Goal: Transaction & Acquisition: Purchase product/service

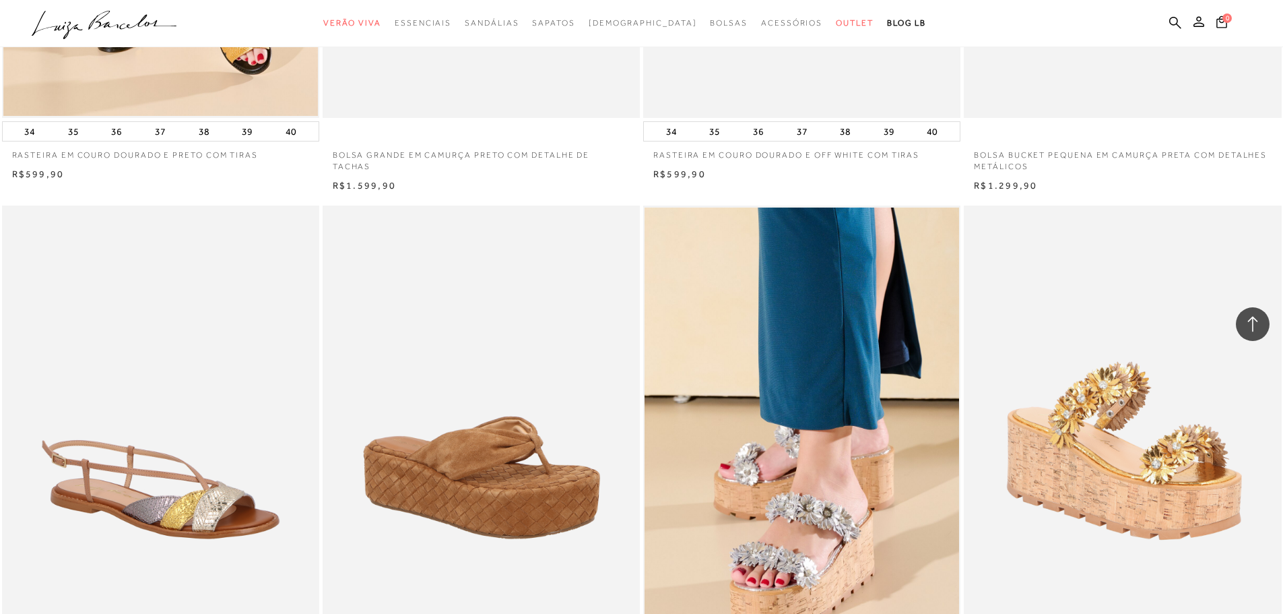
scroll to position [3038, 0]
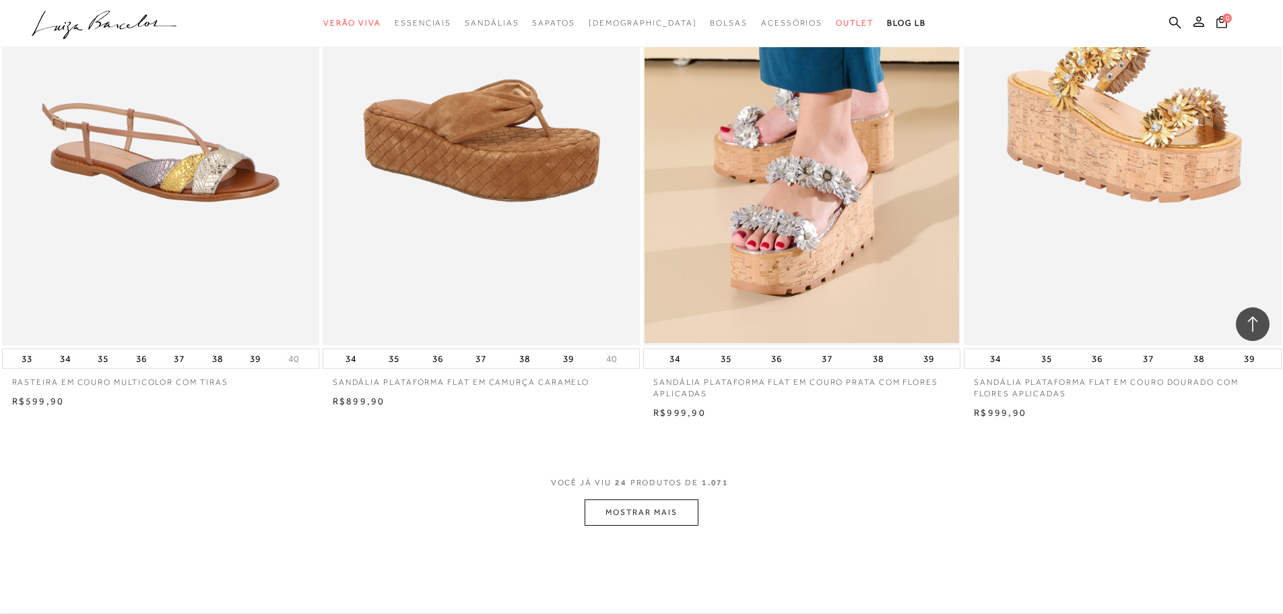
click at [655, 520] on button "MOSTRAR MAIS" at bounding box center [641, 512] width 113 height 26
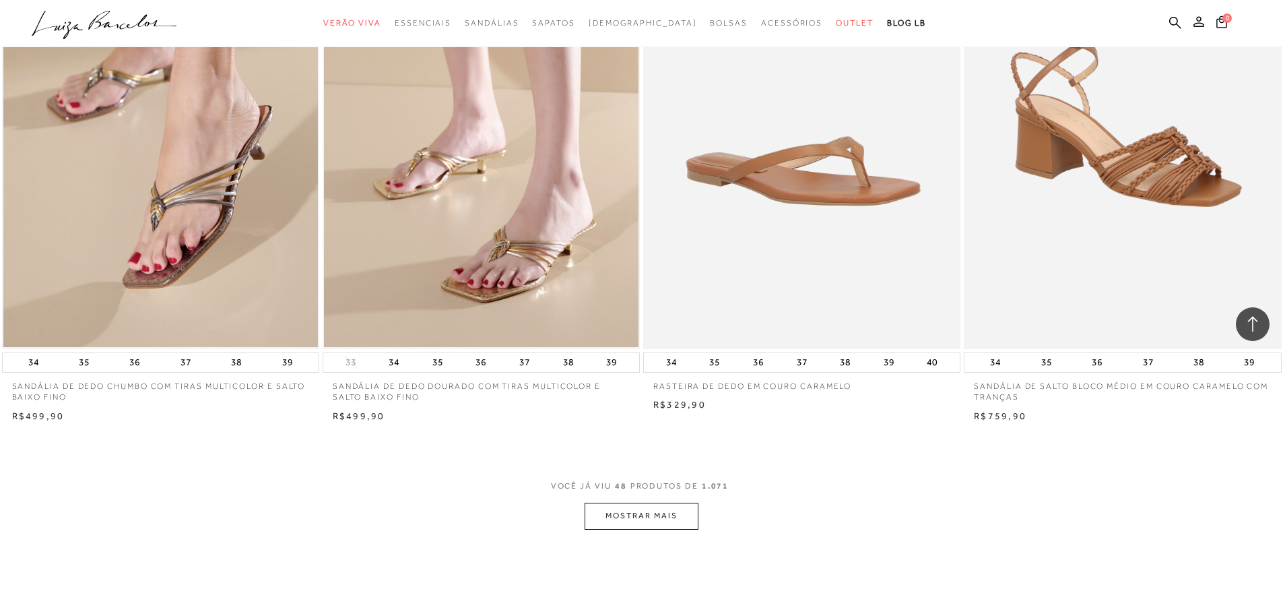
scroll to position [6473, 0]
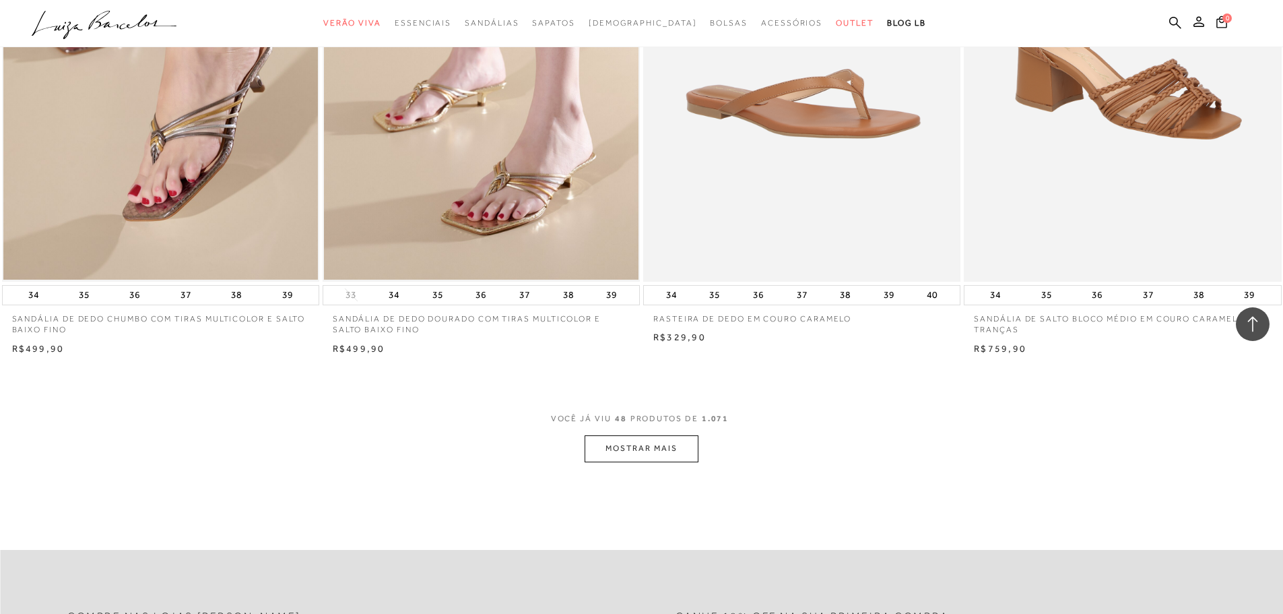
click at [666, 460] on button "MOSTRAR MAIS" at bounding box center [641, 448] width 113 height 26
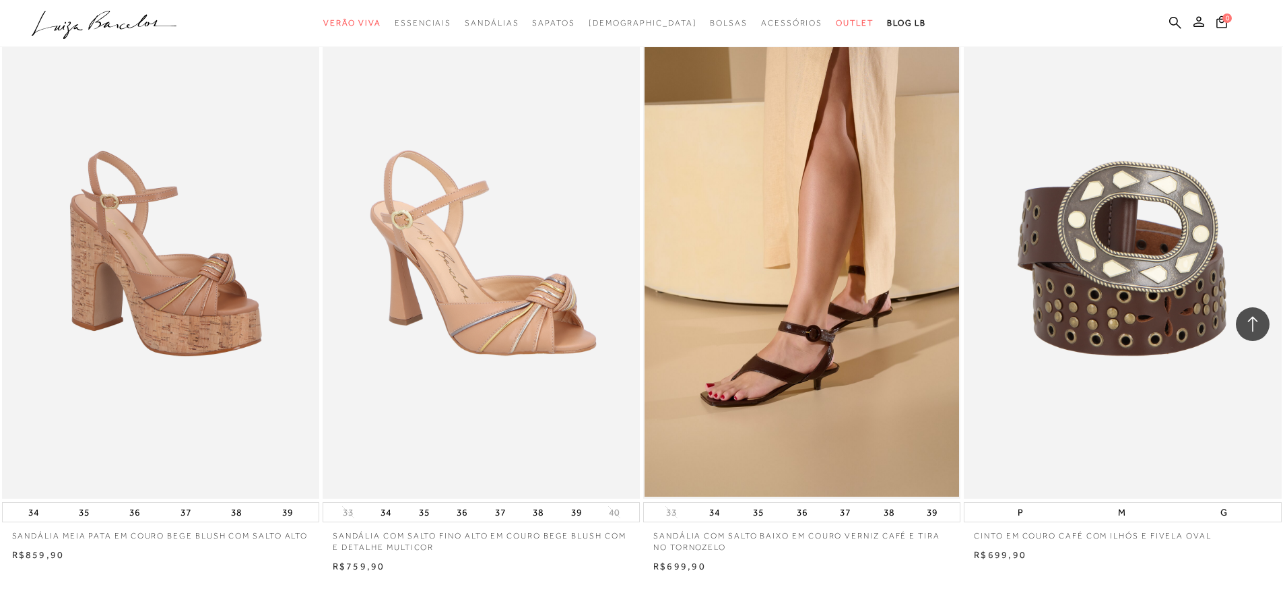
scroll to position [9907, 0]
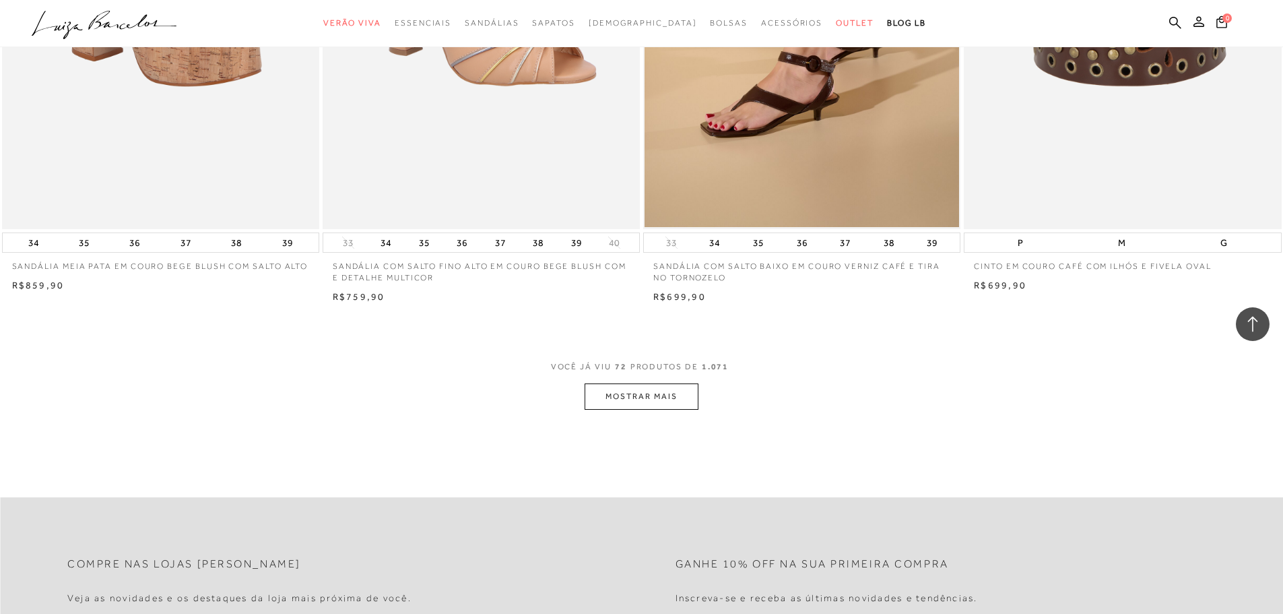
click at [630, 398] on button "MOSTRAR MAIS" at bounding box center [641, 396] width 113 height 26
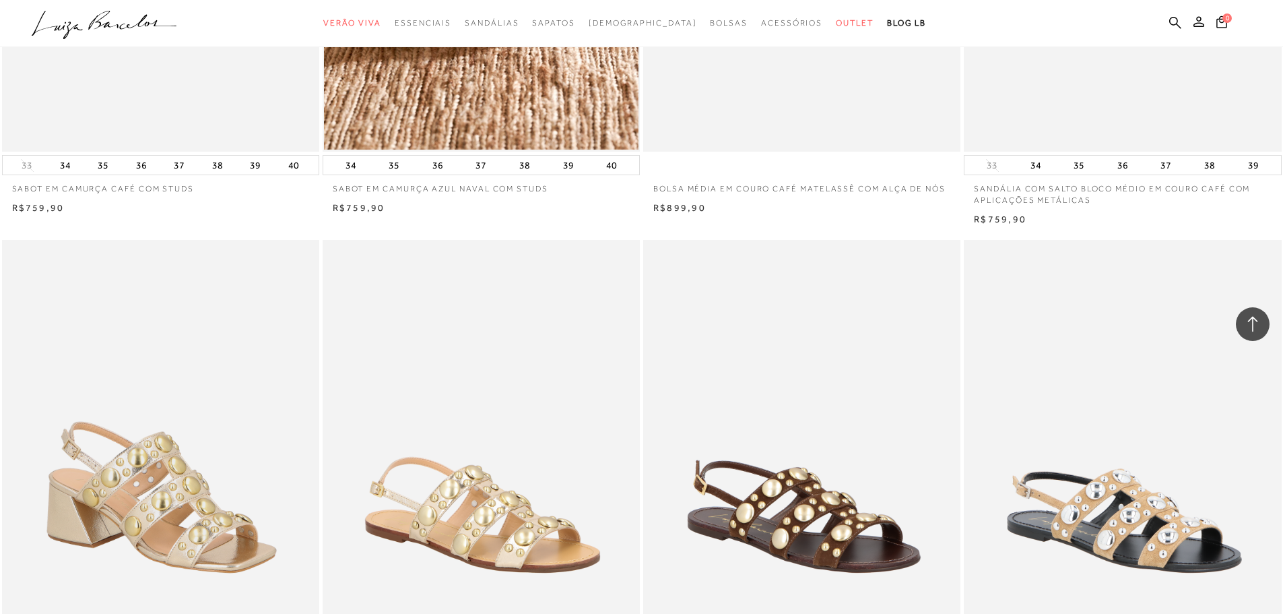
scroll to position [13207, 0]
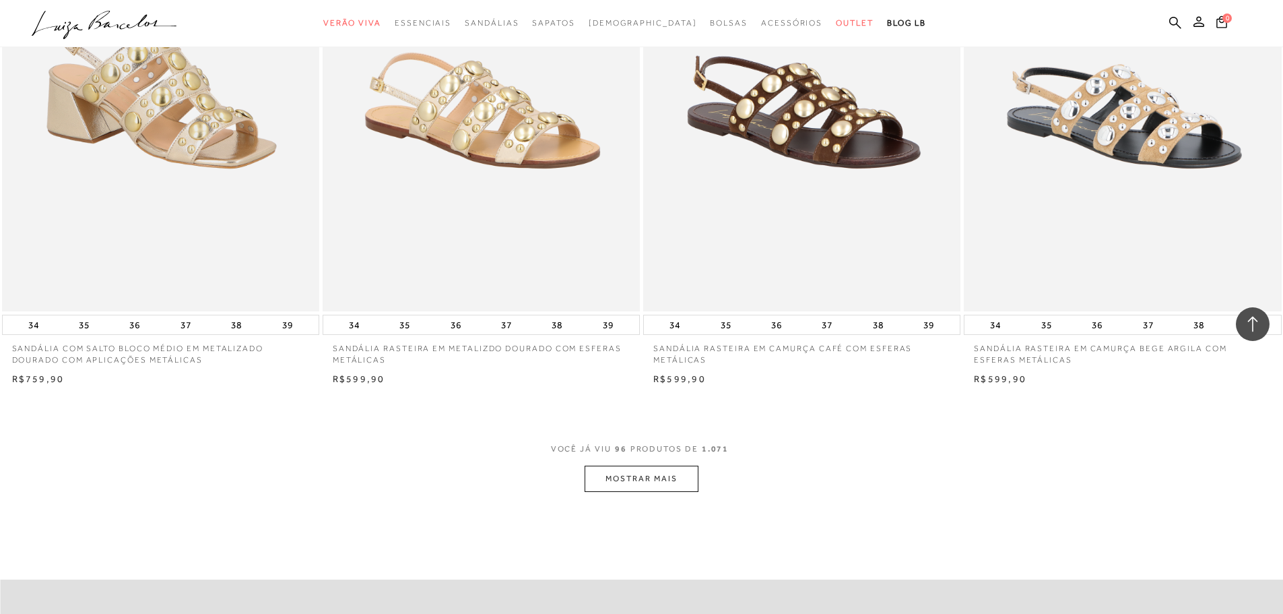
click at [617, 486] on button "MOSTRAR MAIS" at bounding box center [641, 478] width 113 height 26
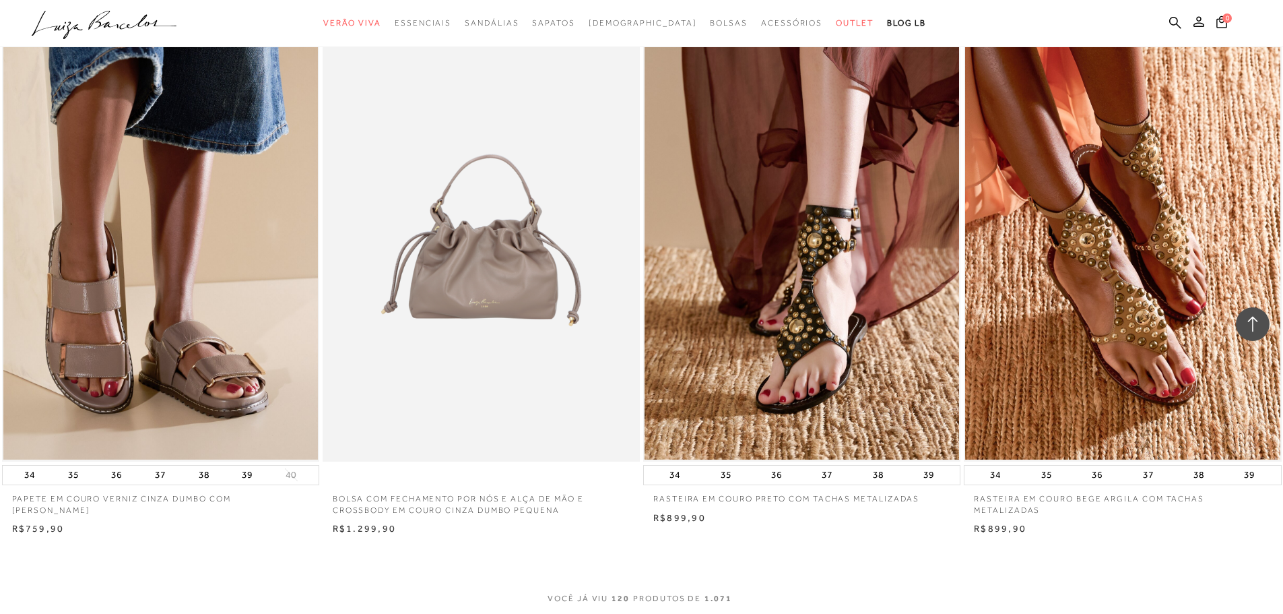
scroll to position [16844, 0]
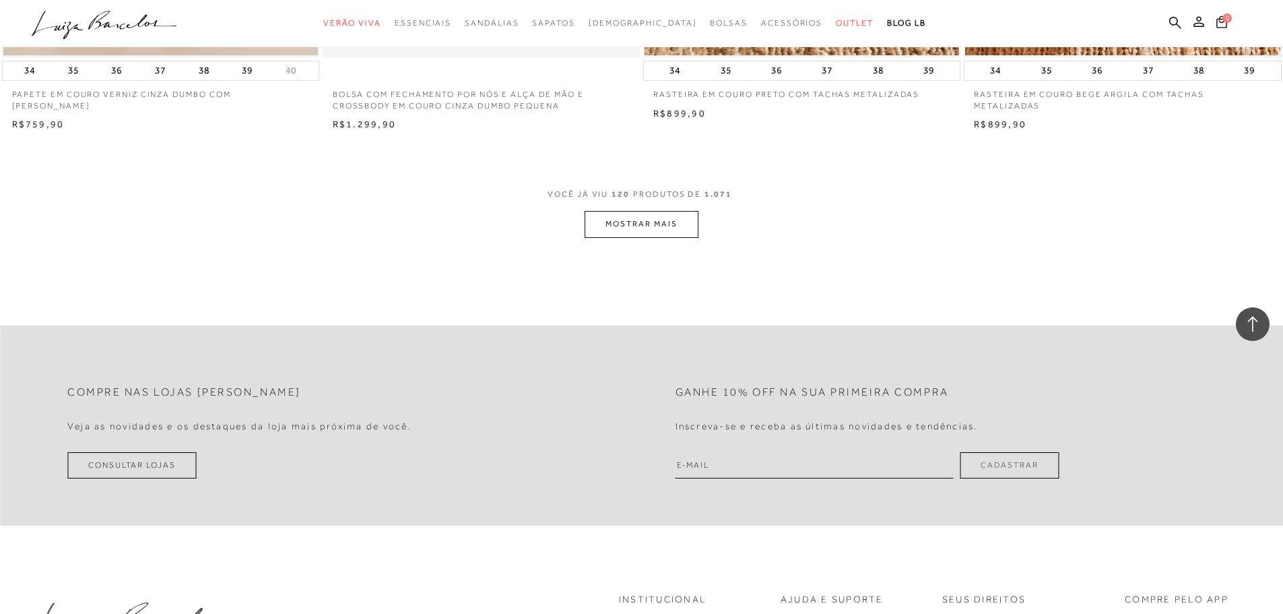
click at [638, 234] on button "MOSTRAR MAIS" at bounding box center [641, 224] width 113 height 26
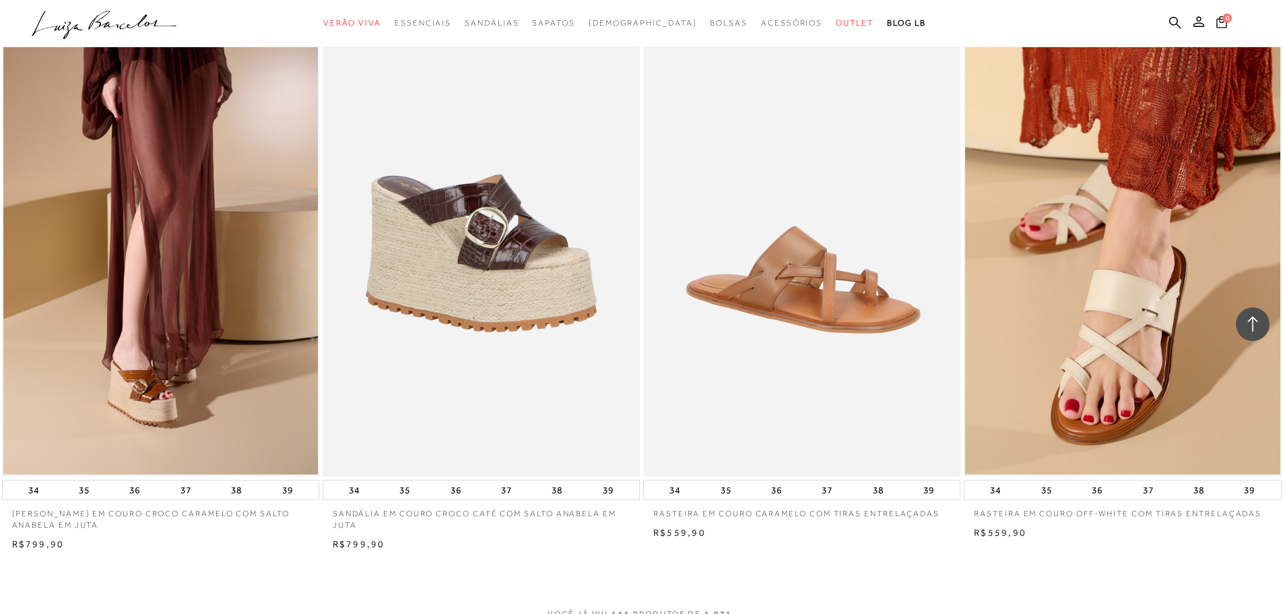
scroll to position [20211, 0]
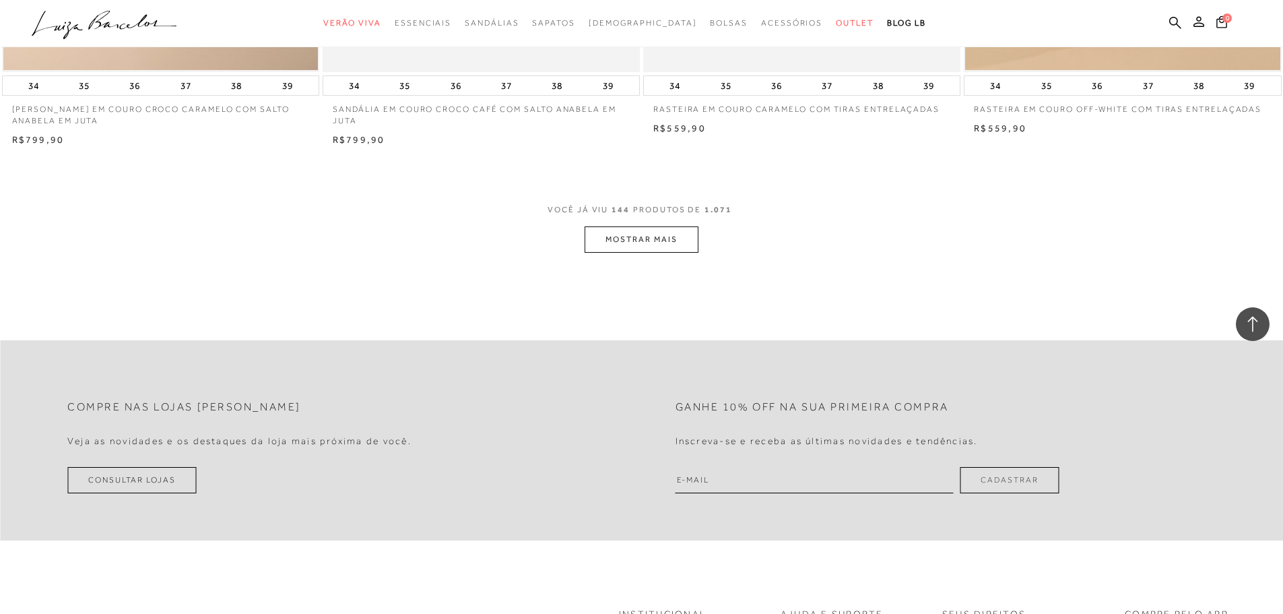
click at [647, 242] on button "MOSTRAR MAIS" at bounding box center [641, 239] width 113 height 26
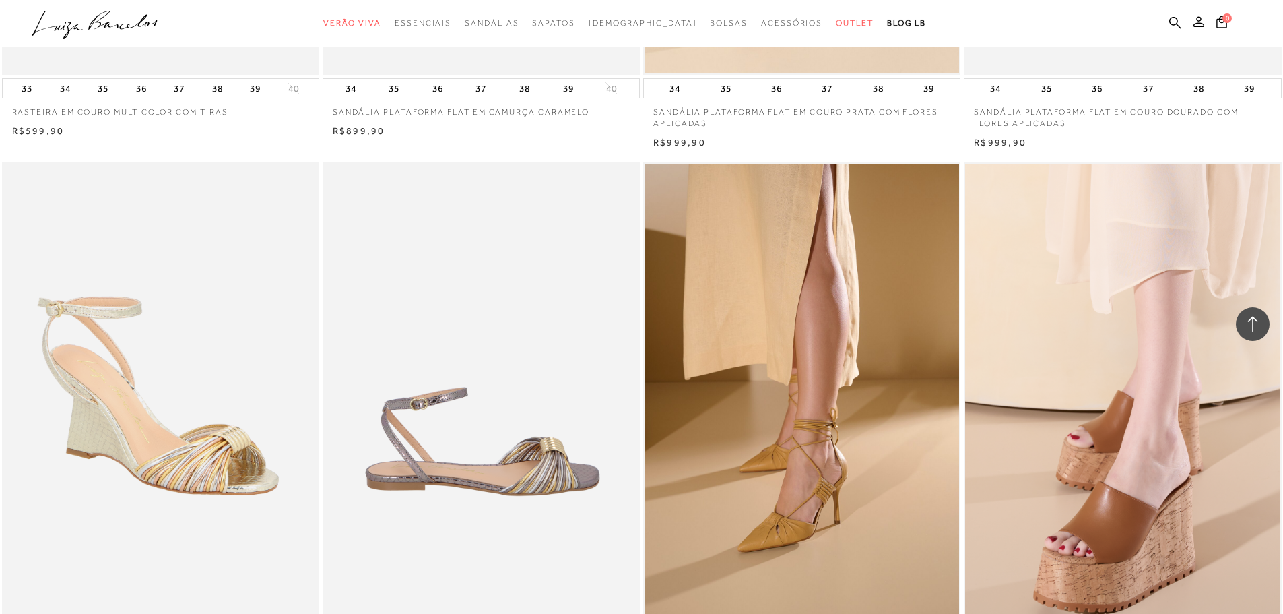
scroll to position [0, 0]
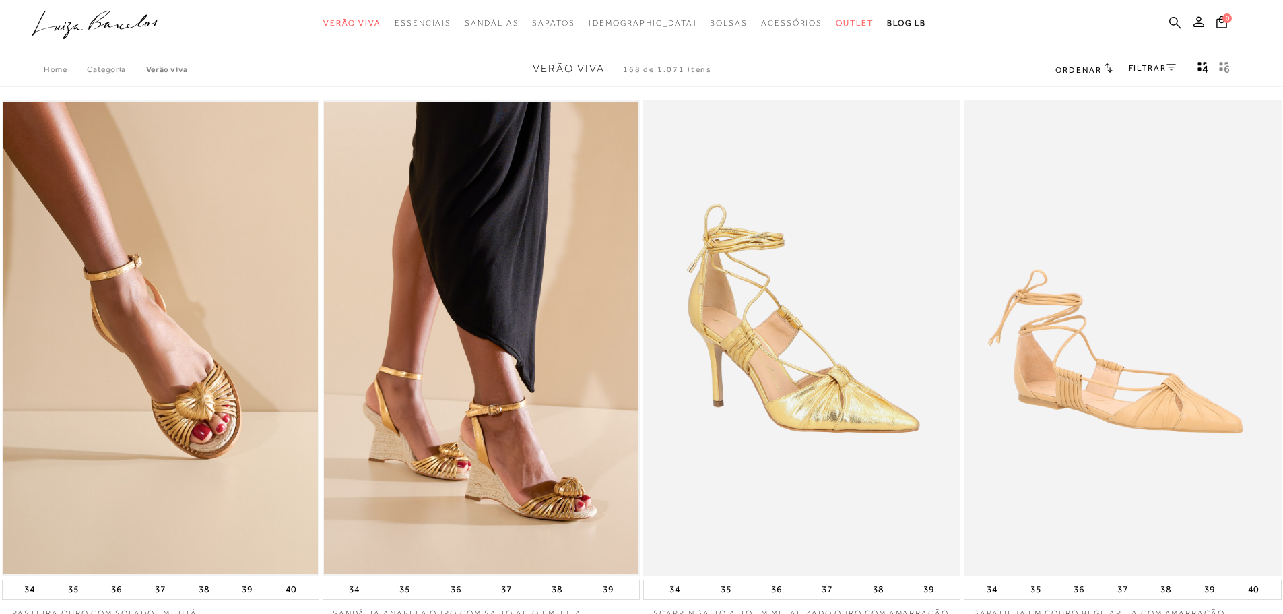
click at [1175, 20] on icon at bounding box center [1175, 22] width 12 height 13
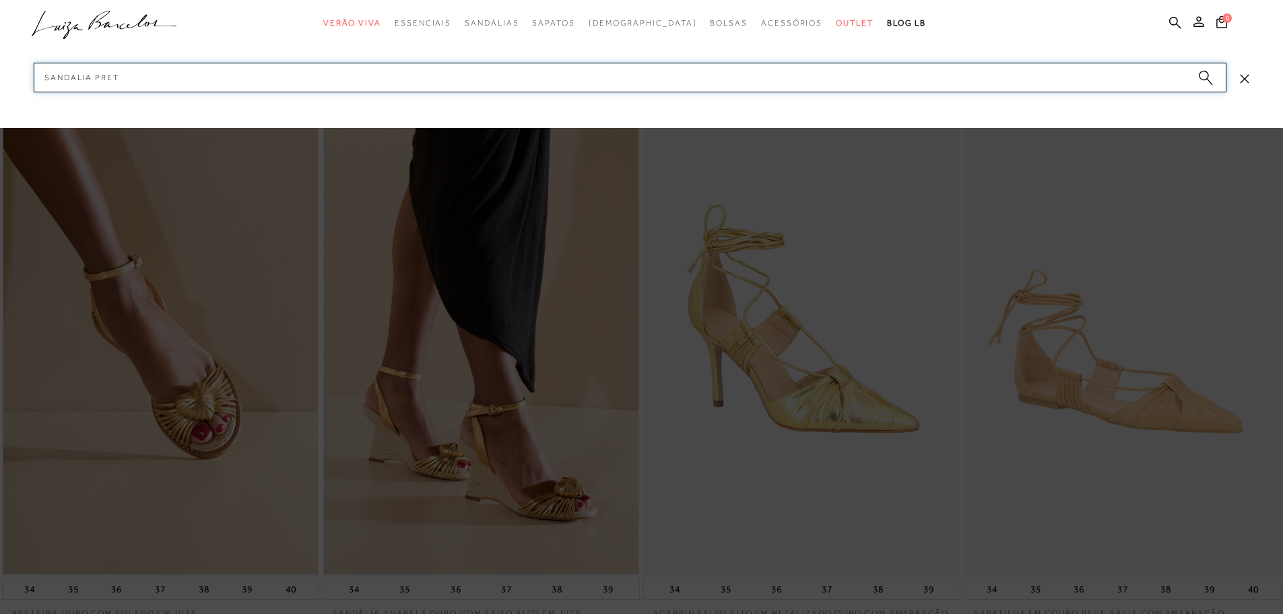
type input "SANDALIA PRETA"
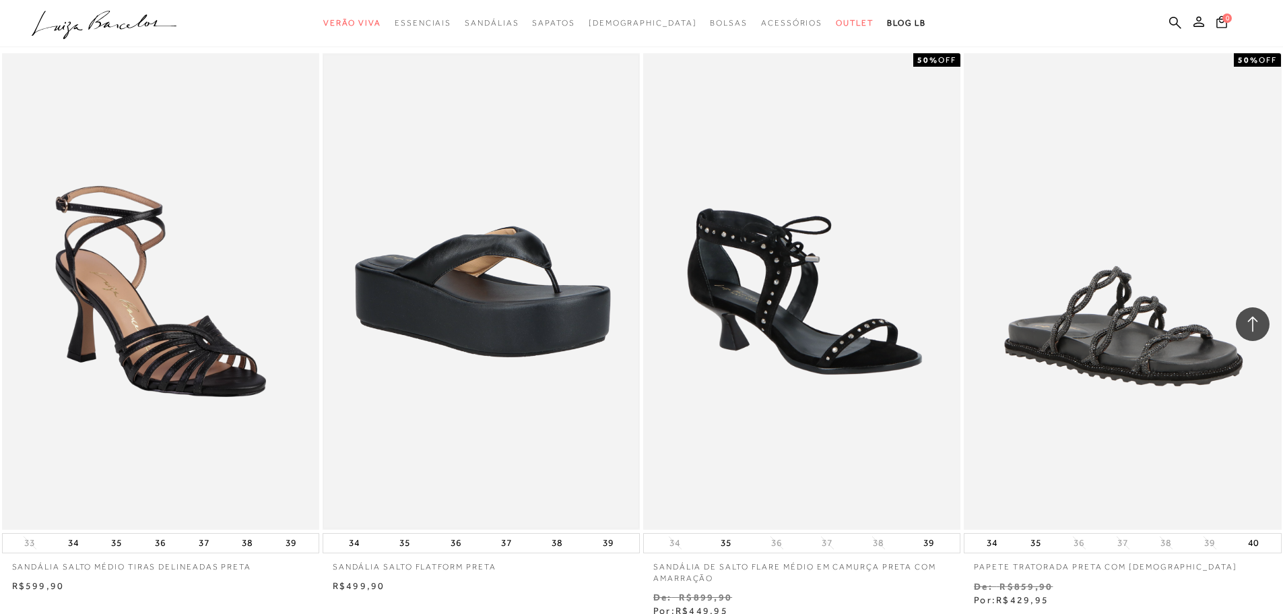
scroll to position [1549, 0]
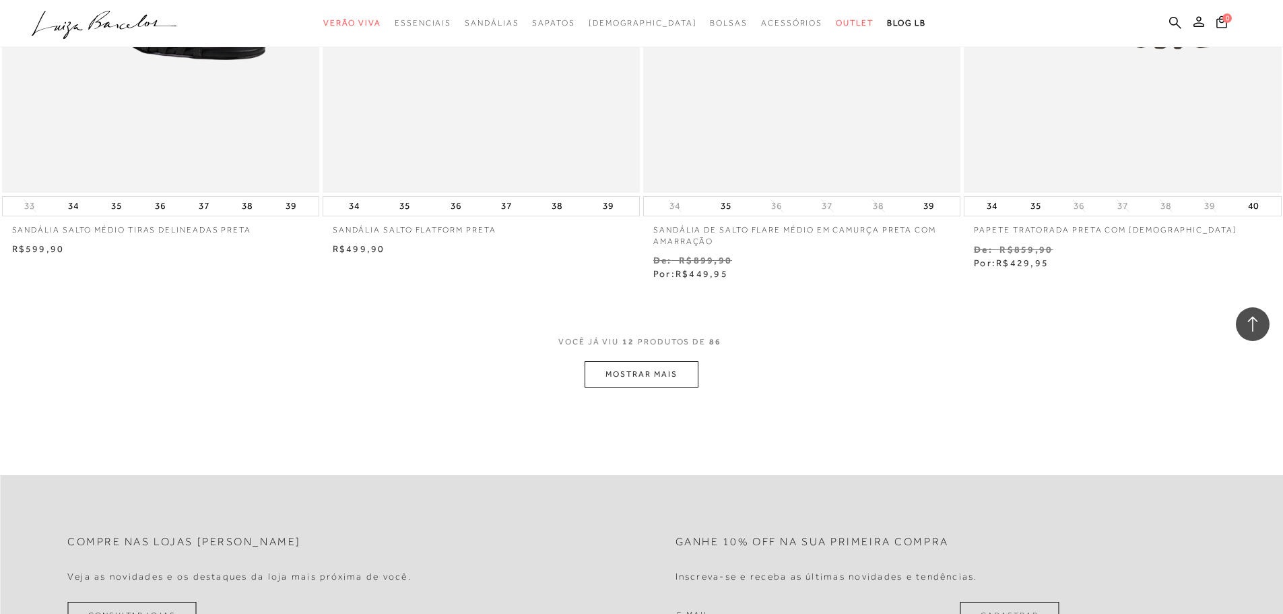
click at [640, 374] on button "MOSTRAR MAIS" at bounding box center [641, 374] width 113 height 26
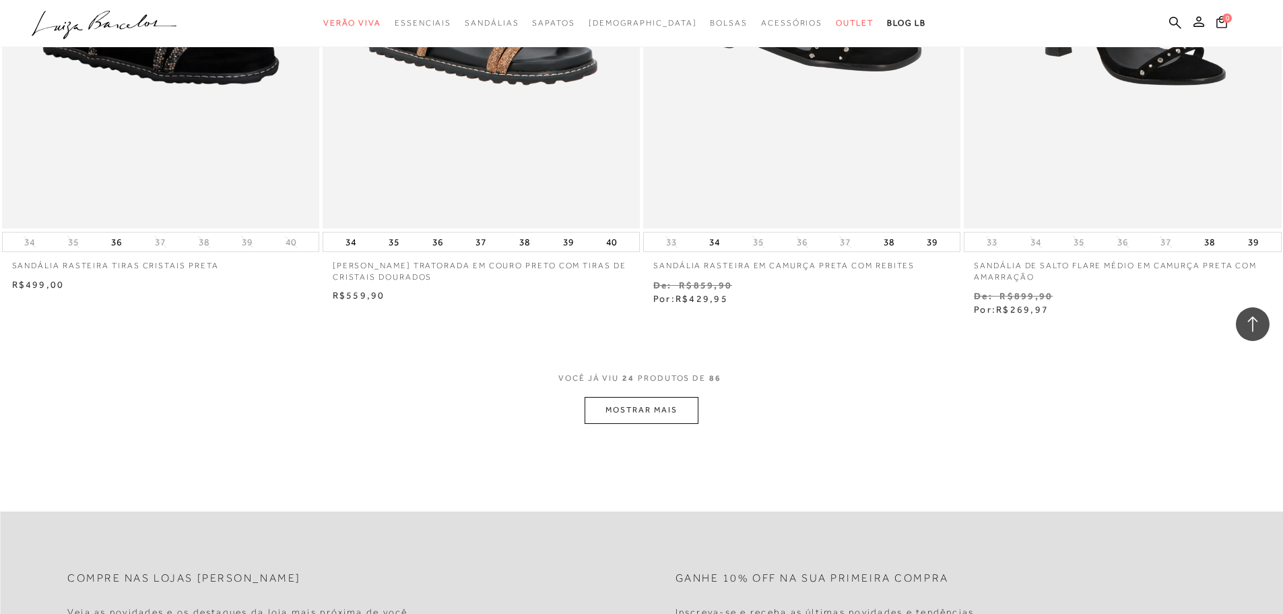
scroll to position [3367, 0]
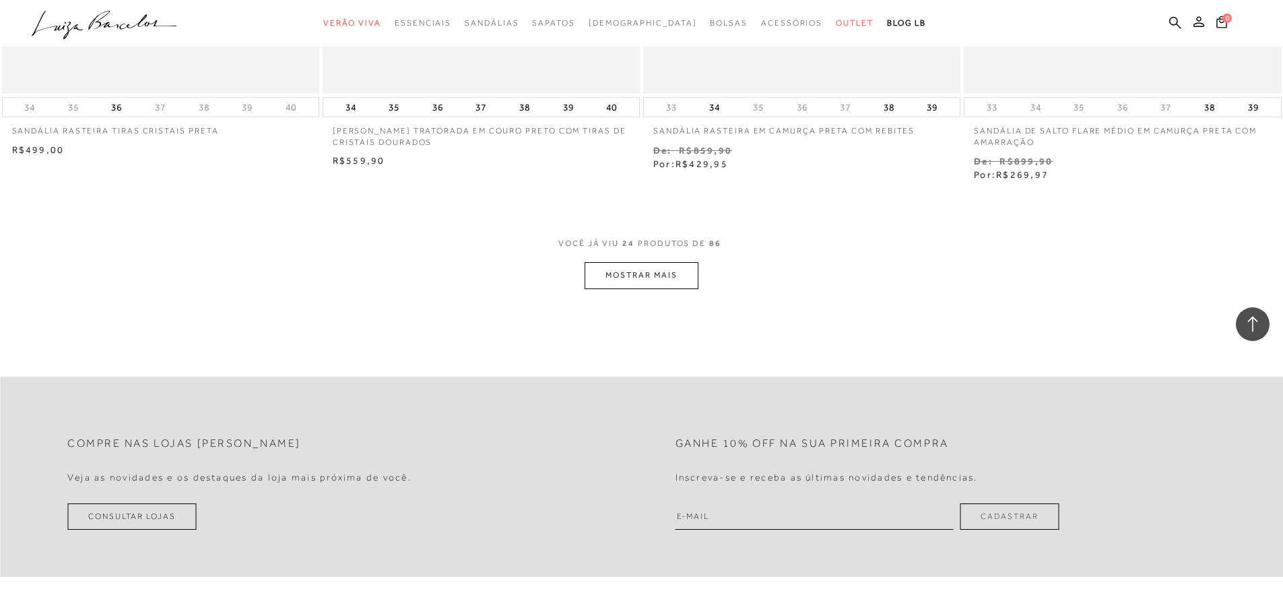
click at [618, 271] on button "MOSTRAR MAIS" at bounding box center [641, 275] width 113 height 26
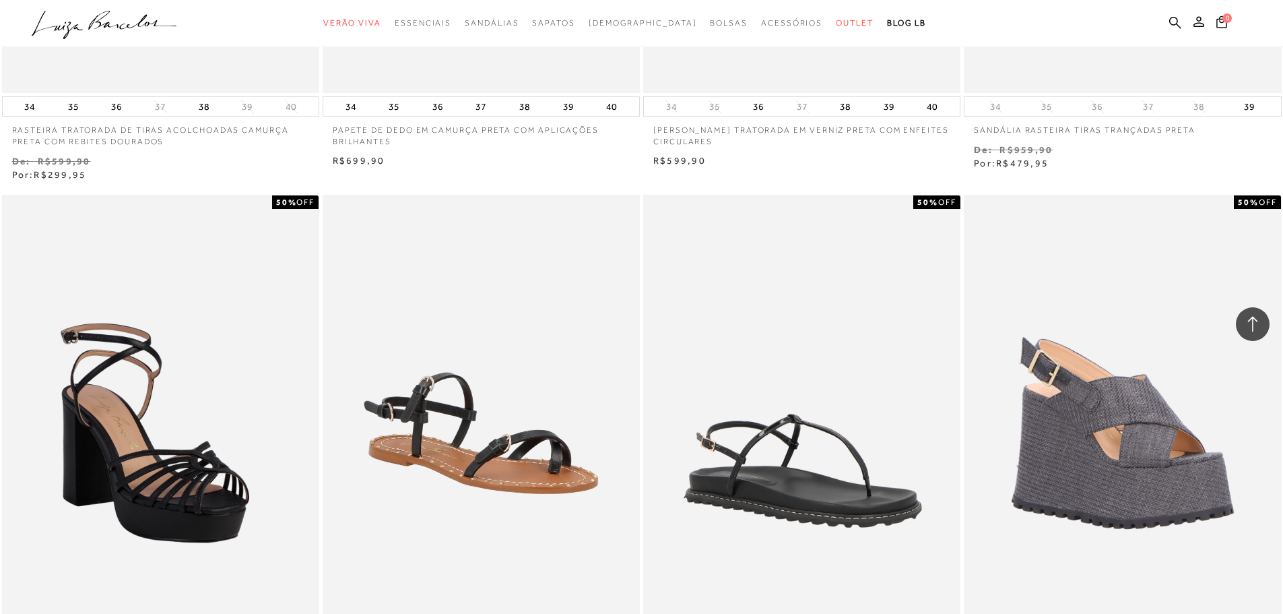
scroll to position [4849, 0]
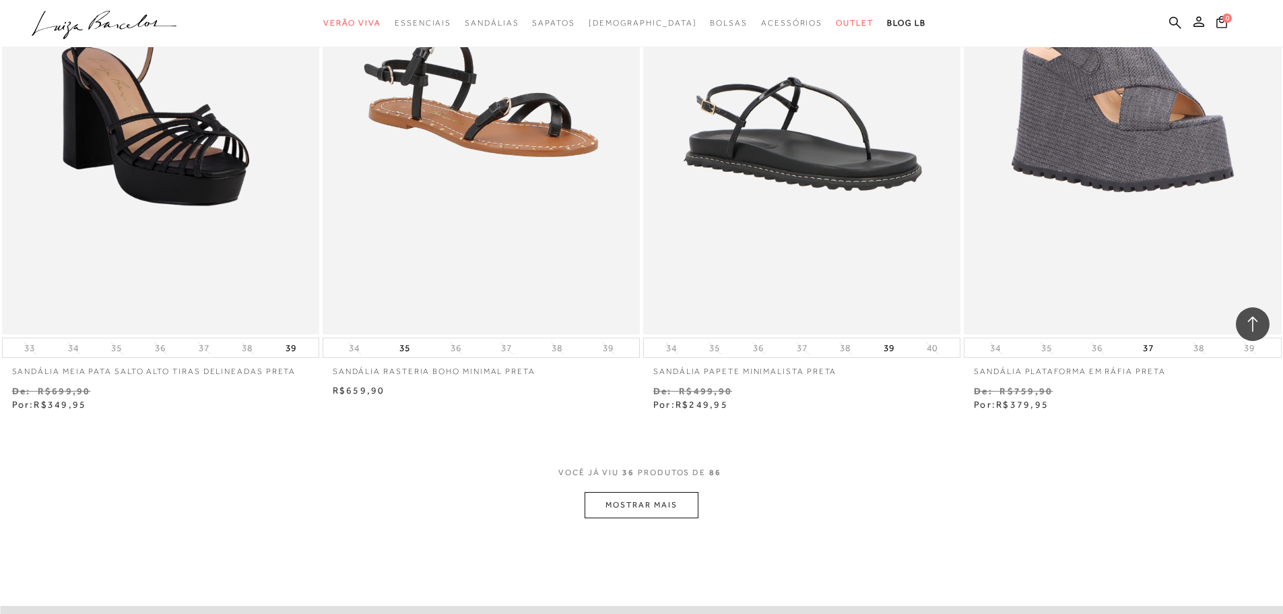
click at [653, 498] on button "MOSTRAR MAIS" at bounding box center [641, 505] width 113 height 26
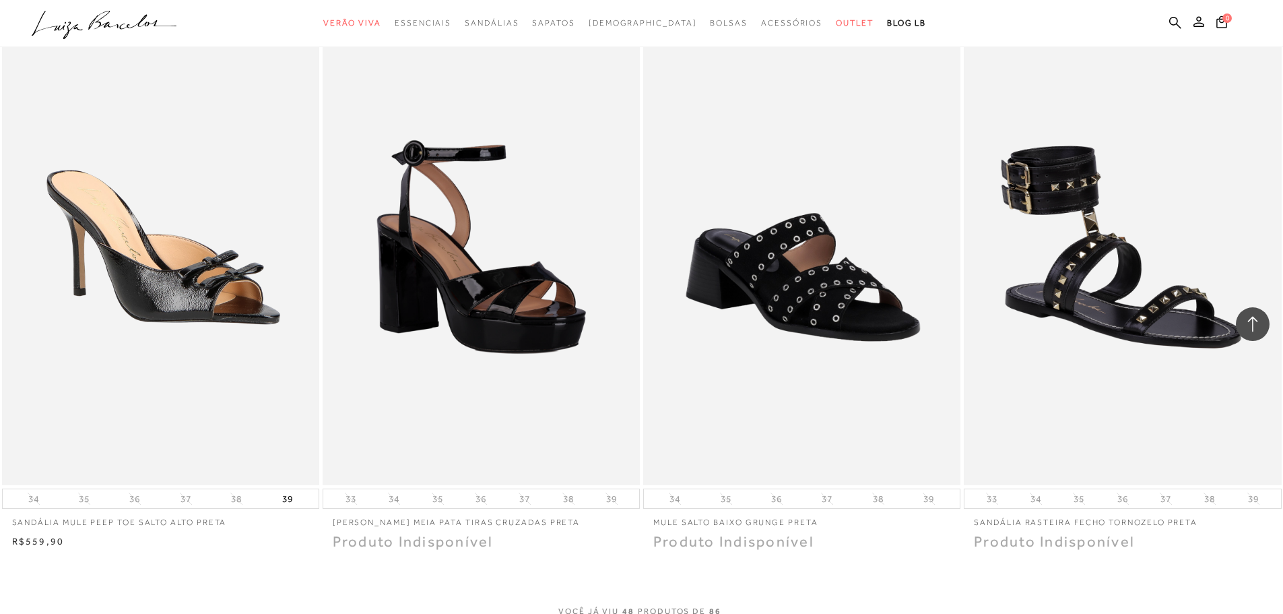
scroll to position [6667, 0]
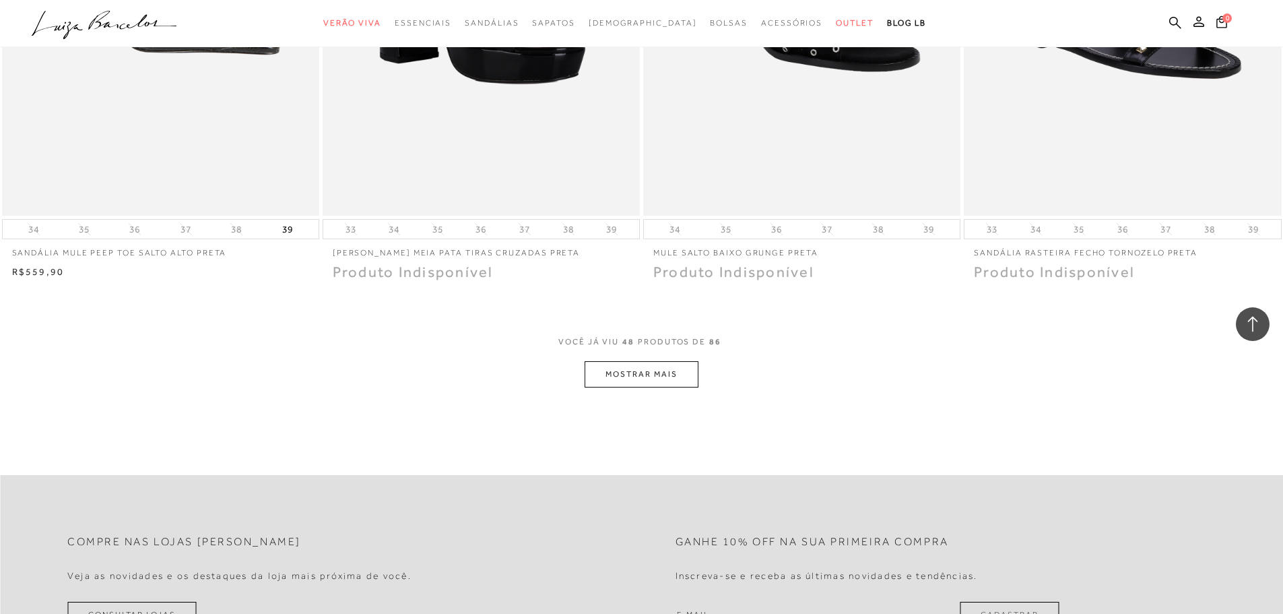
click at [679, 368] on button "MOSTRAR MAIS" at bounding box center [641, 374] width 113 height 26
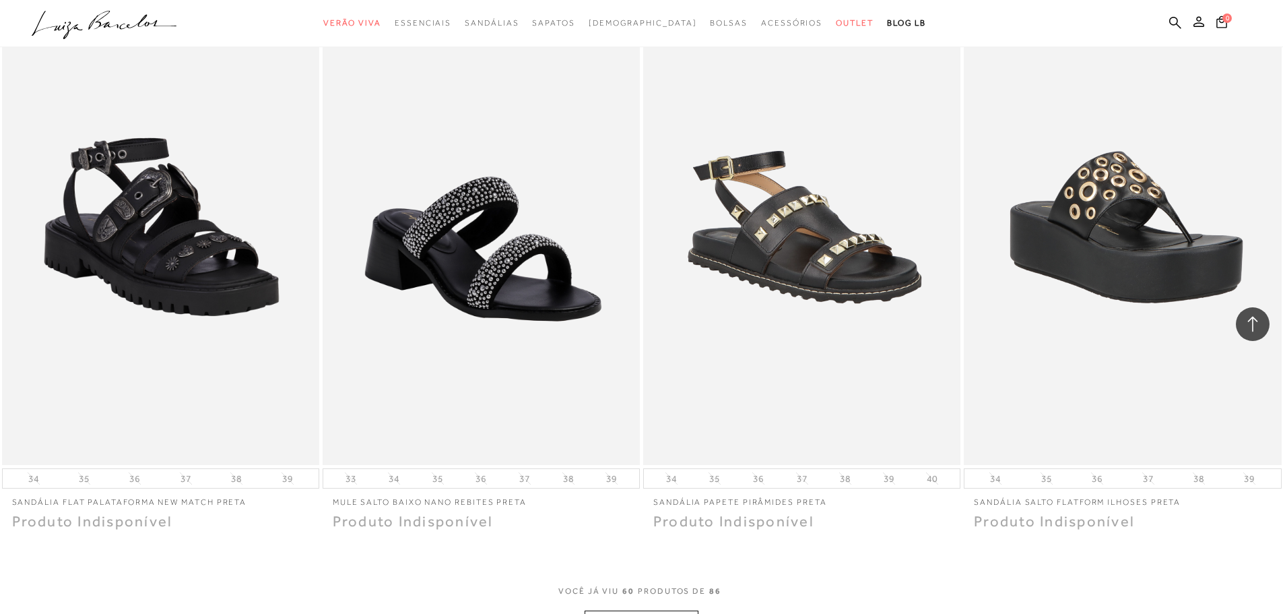
scroll to position [8216, 0]
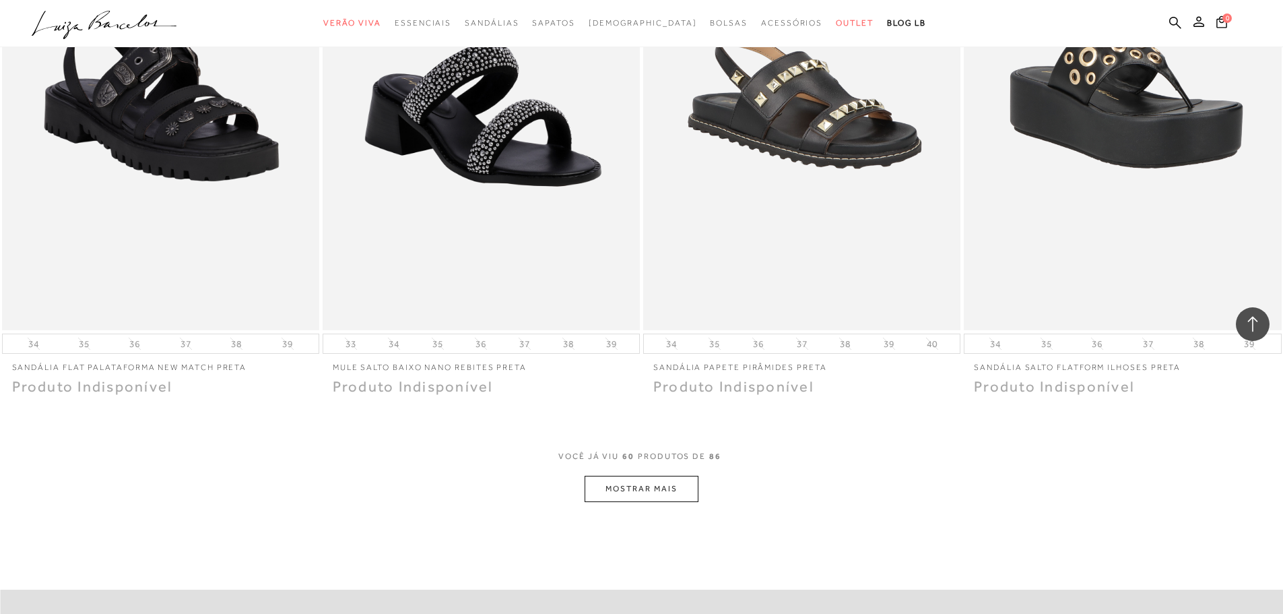
click at [618, 492] on button "MOSTRAR MAIS" at bounding box center [641, 488] width 113 height 26
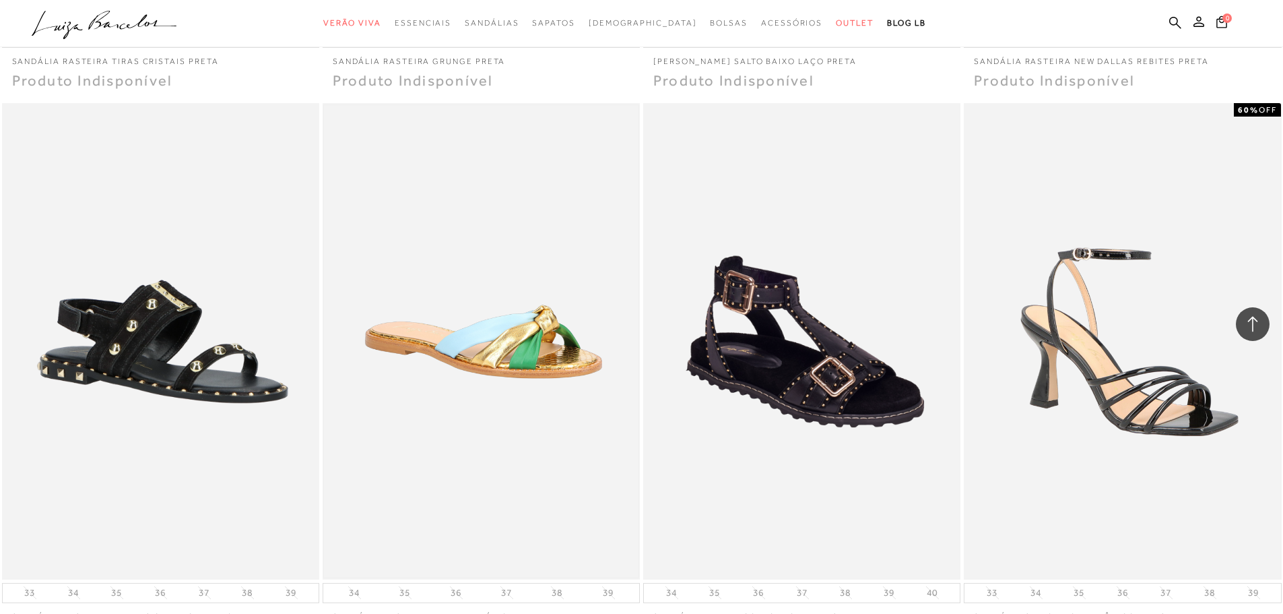
scroll to position [9833, 0]
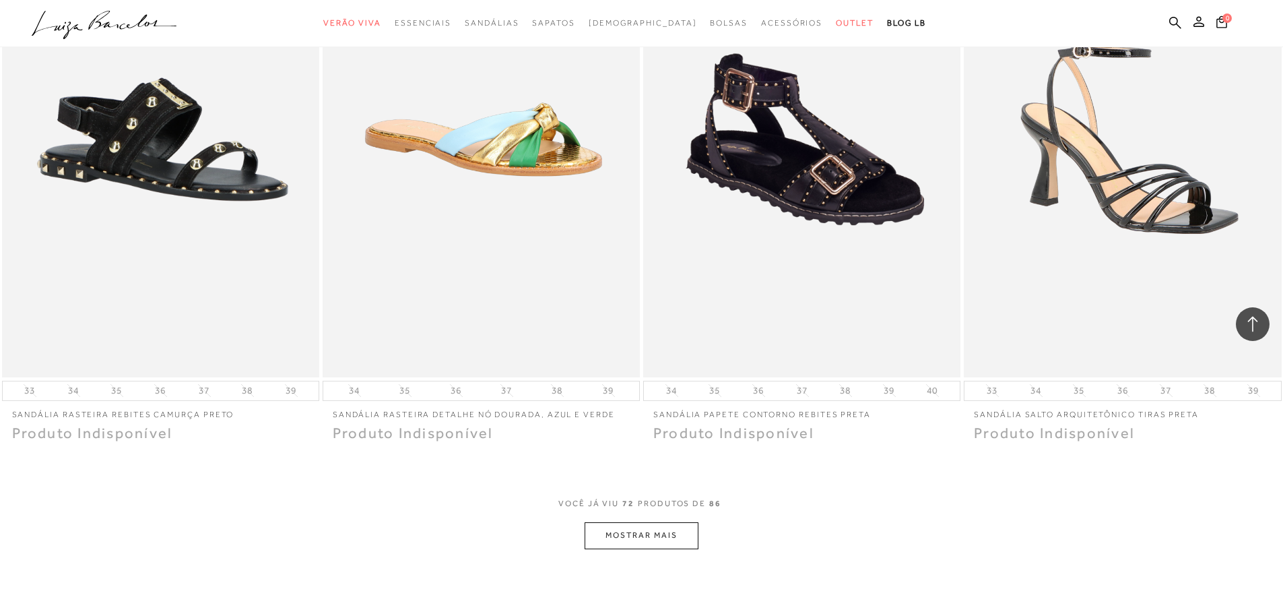
click at [651, 535] on button "MOSTRAR MAIS" at bounding box center [641, 535] width 113 height 26
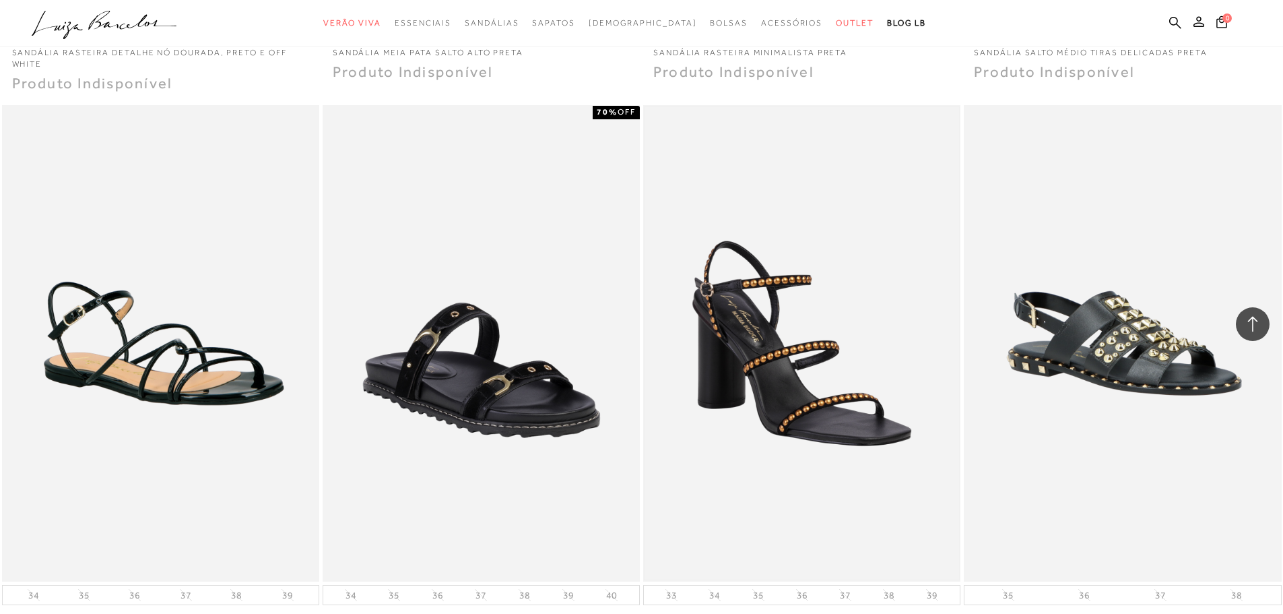
scroll to position [11786, 0]
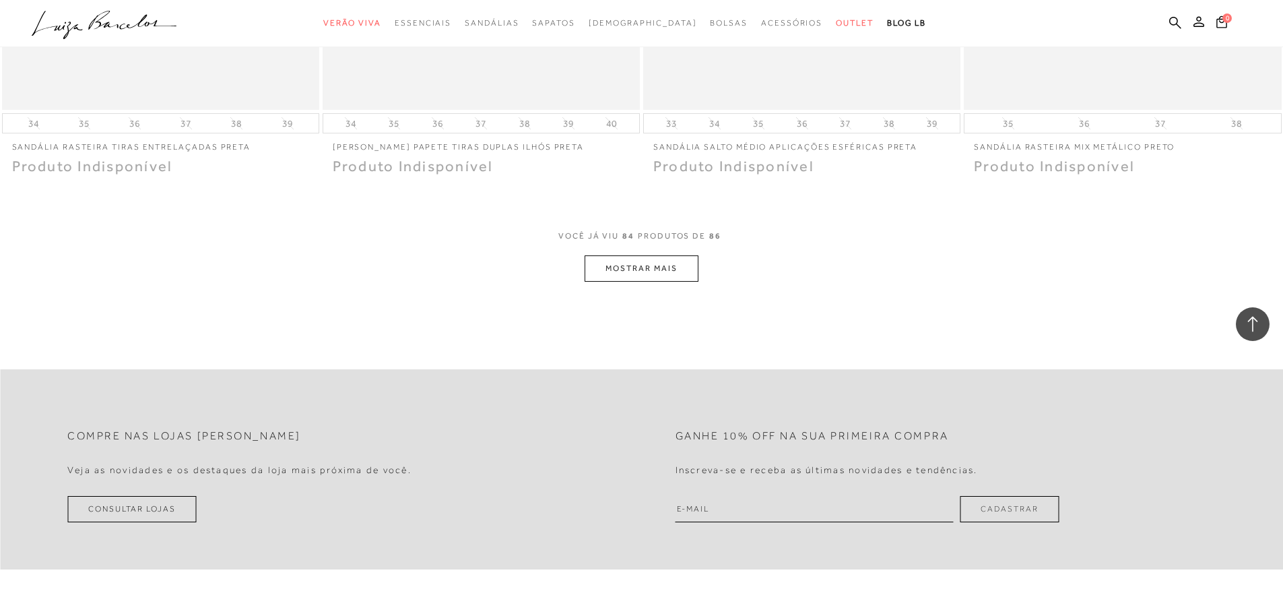
click at [634, 279] on button "MOSTRAR MAIS" at bounding box center [641, 268] width 113 height 26
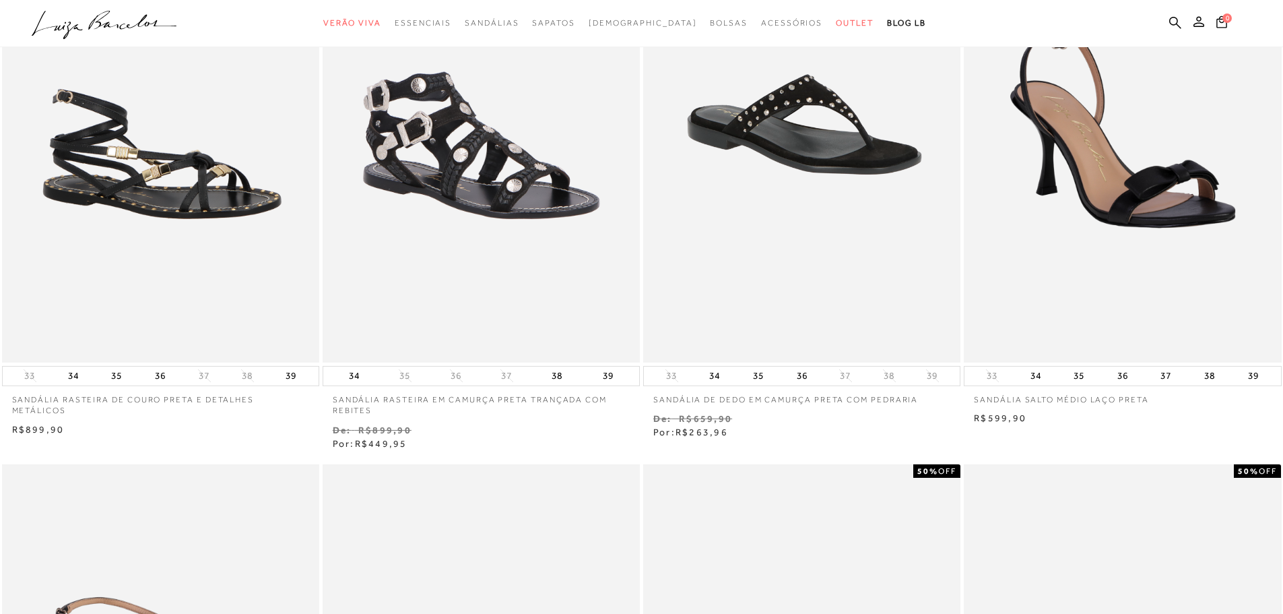
scroll to position [0, 0]
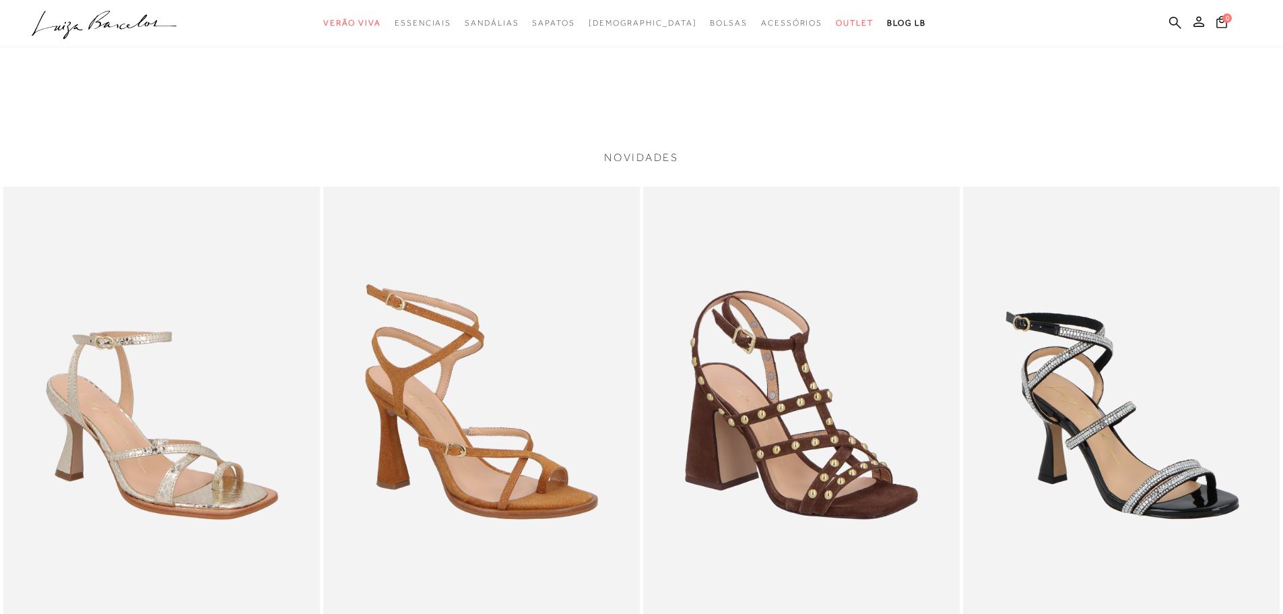
scroll to position [2627, 0]
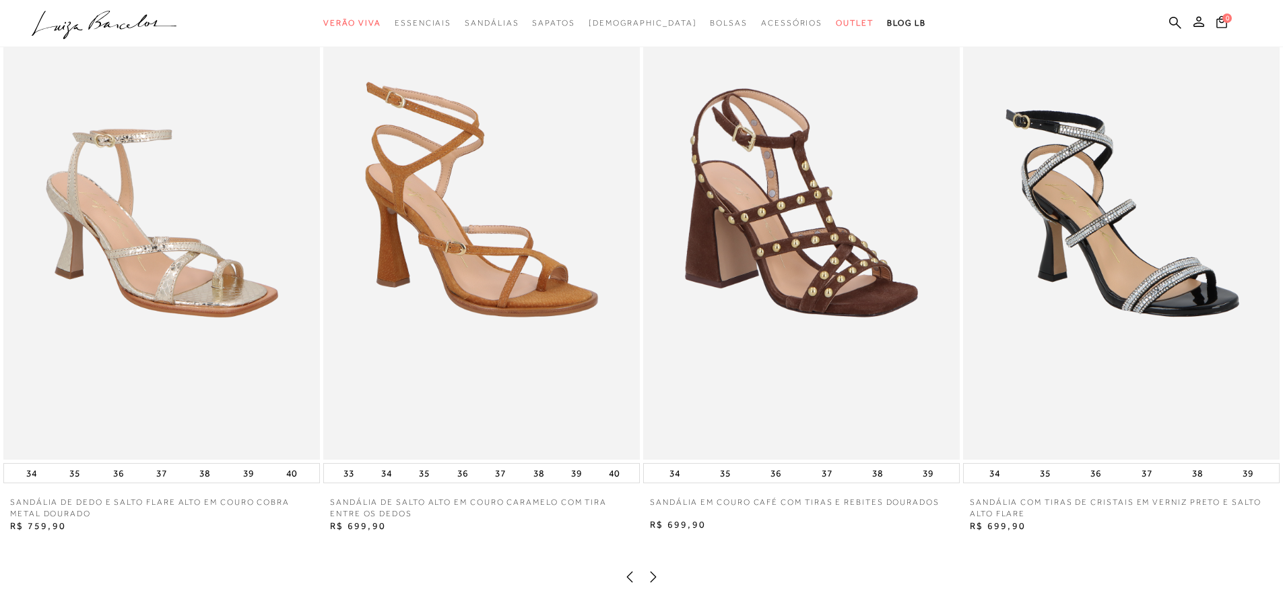
click at [515, 289] on img at bounding box center [481, 222] width 317 height 475
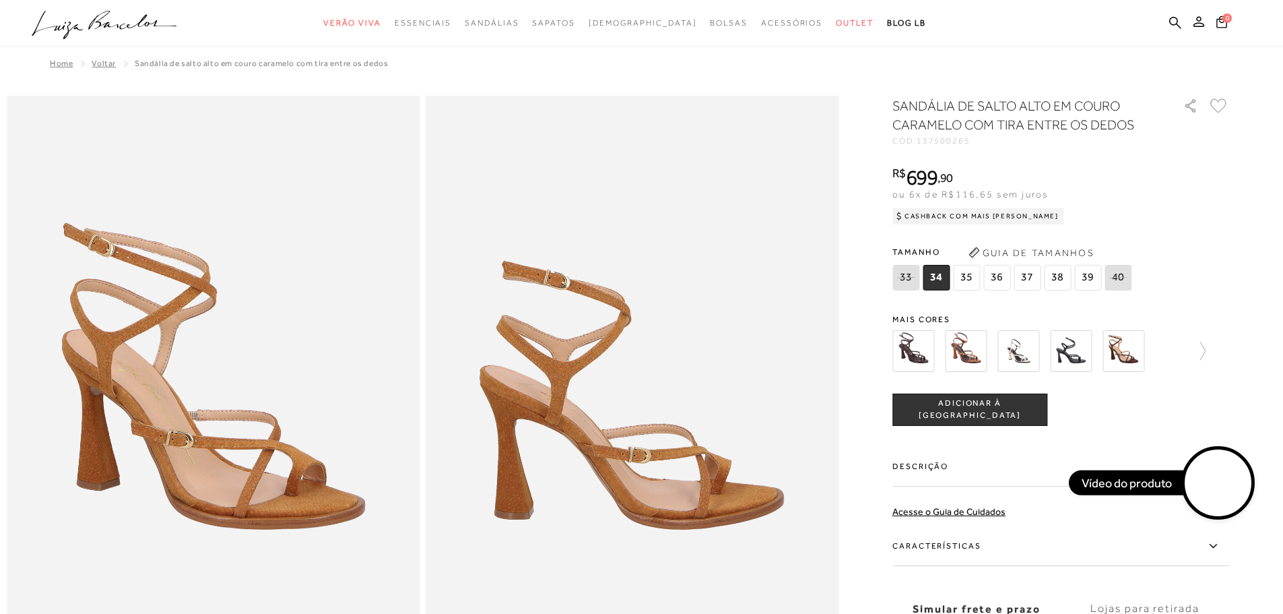
click at [1022, 353] on img at bounding box center [1018, 351] width 42 height 42
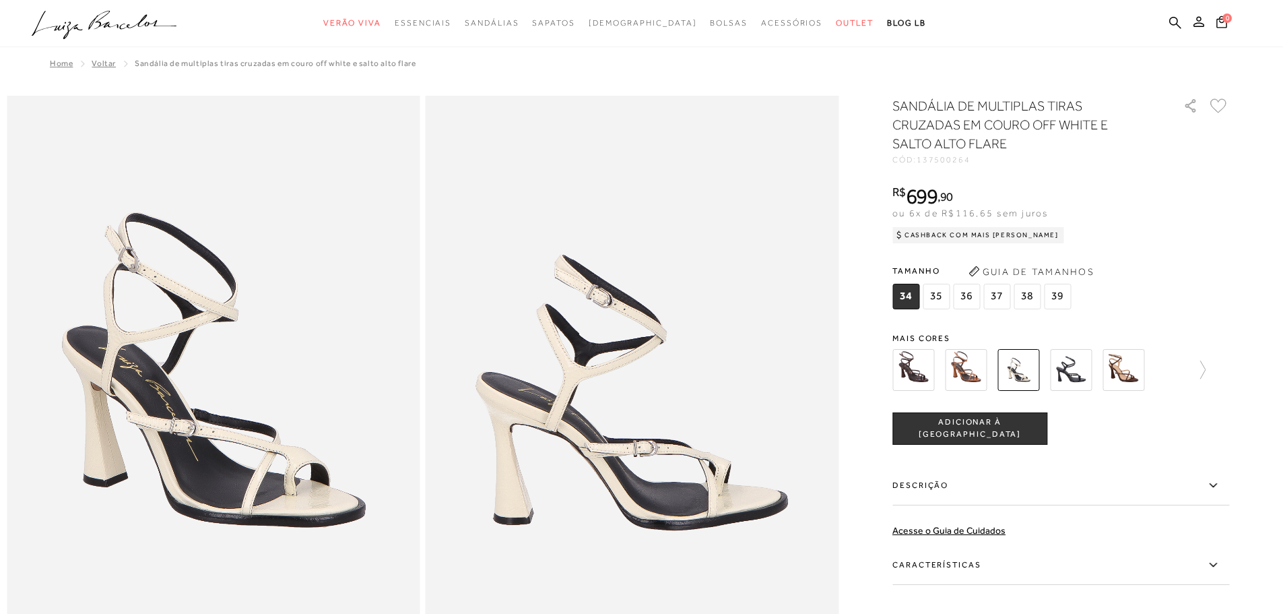
click at [1084, 370] on img at bounding box center [1071, 370] width 42 height 42
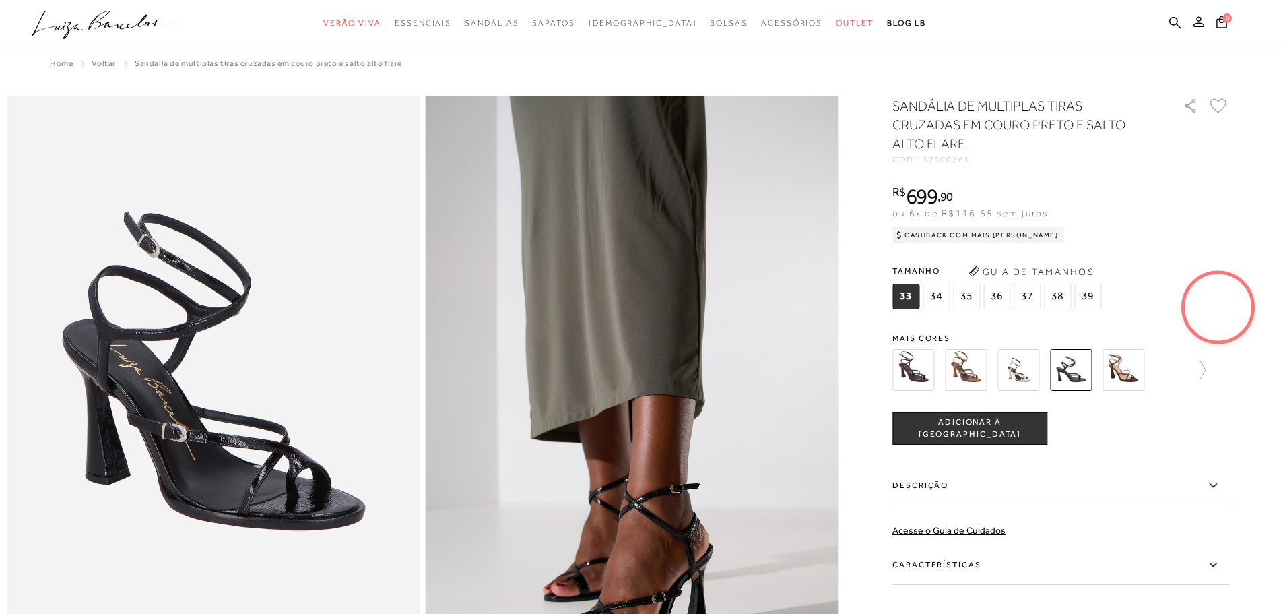
scroll to position [135, 0]
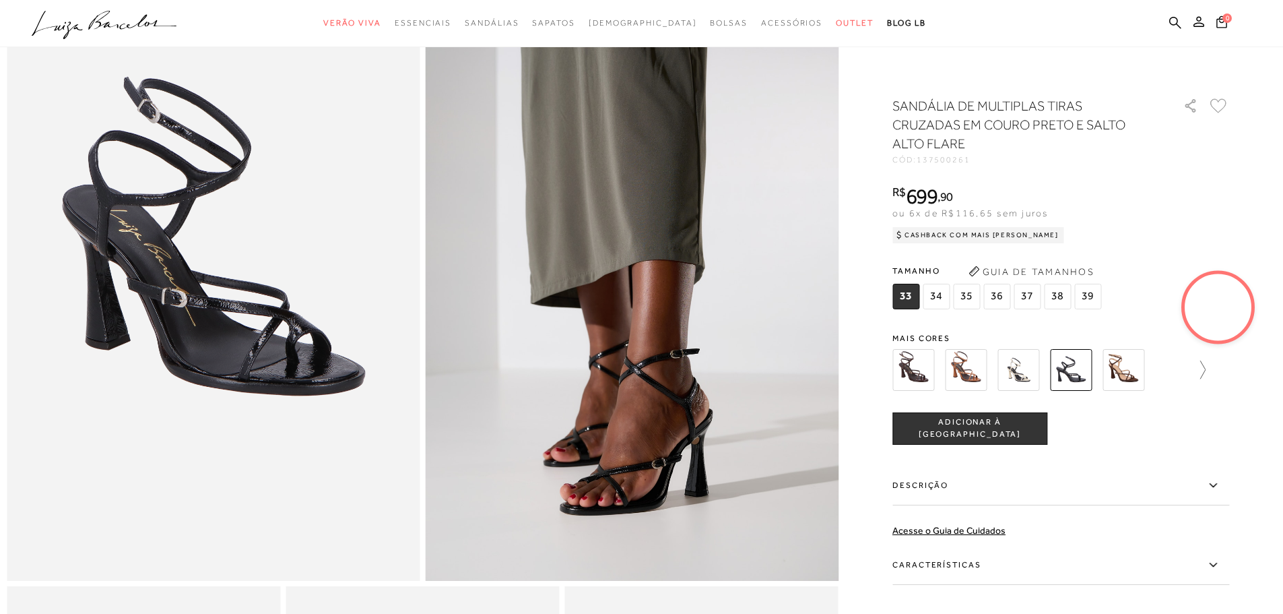
click at [1203, 368] on icon at bounding box center [1196, 369] width 19 height 19
click at [900, 370] on icon at bounding box center [901, 369] width 19 height 19
click at [925, 364] on img at bounding box center [913, 370] width 42 height 42
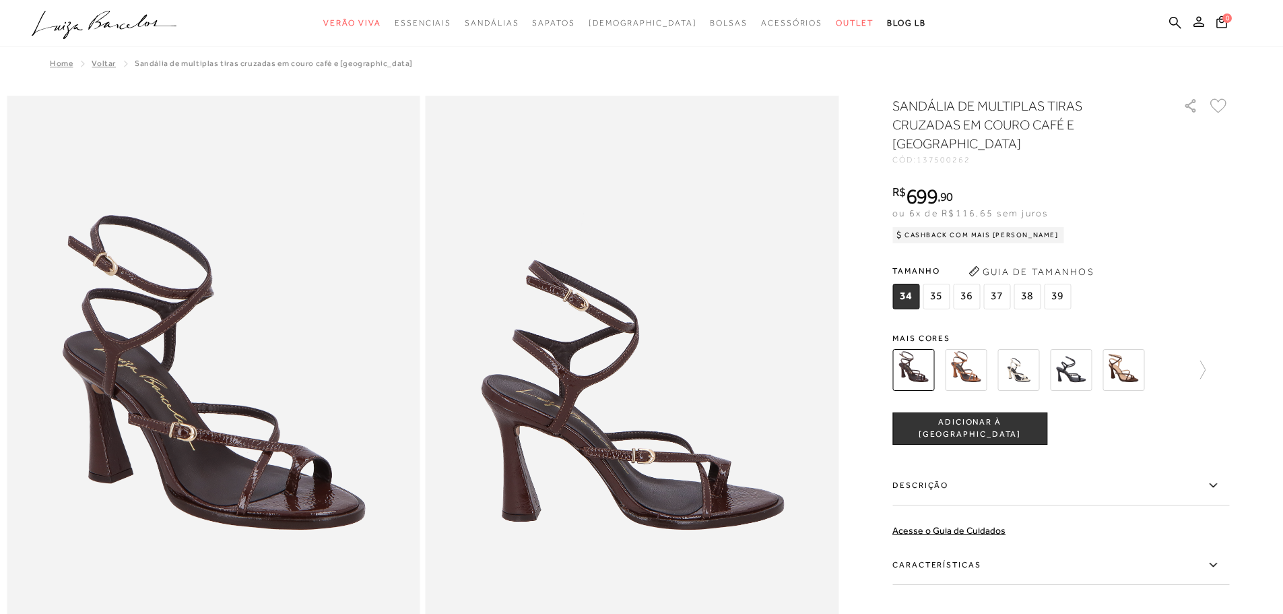
click at [972, 365] on img at bounding box center [966, 370] width 42 height 42
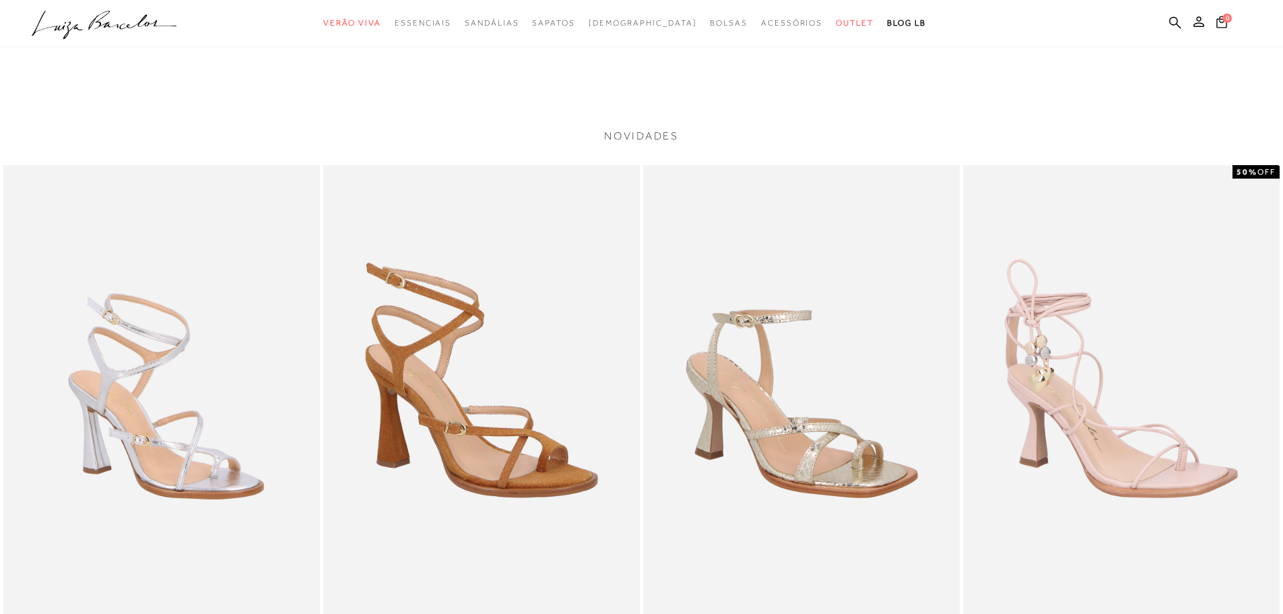
scroll to position [2155, 0]
